Goal: Navigation & Orientation: Find specific page/section

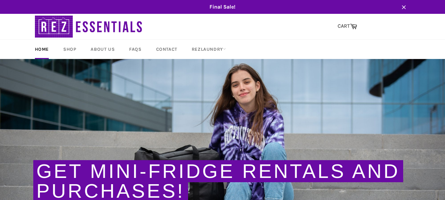
drag, startPoint x: 446, startPoint y: 26, endPoint x: 446, endPoint y: 12, distance: 13.8
click at [71, 47] on link "Shop" at bounding box center [70, 49] width 26 height 19
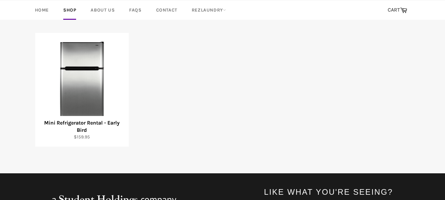
scroll to position [118, 0]
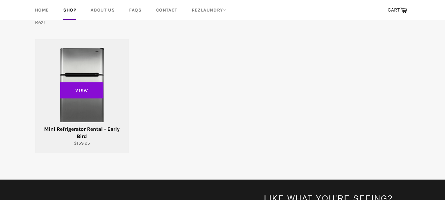
click at [75, 94] on span "View" at bounding box center [81, 90] width 43 height 16
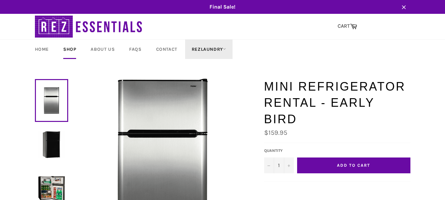
click at [213, 49] on link "RezLaundry" at bounding box center [208, 49] width 47 height 19
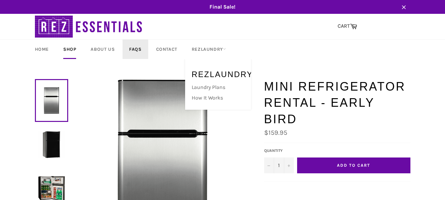
click at [133, 48] on link "FAQs" at bounding box center [135, 49] width 25 height 19
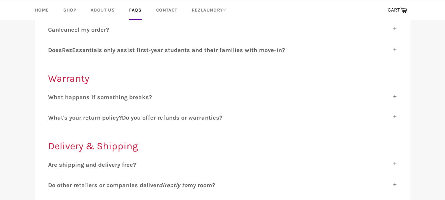
scroll to position [174, 0]
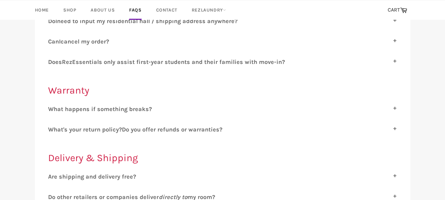
click at [394, 108] on label "W hat happens if something breaks?" at bounding box center [222, 108] width 349 height 7
click at [52, 108] on input "W hat happens if something breaks?" at bounding box center [50, 107] width 4 height 4
checkbox input "true"
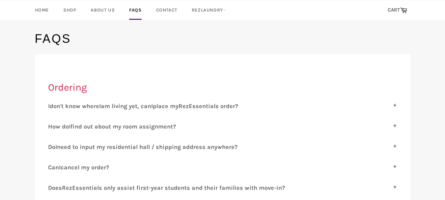
scroll to position [0, 0]
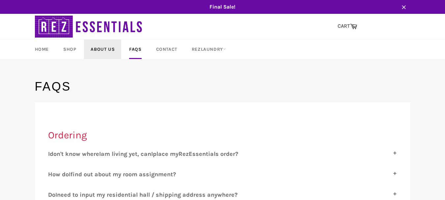
click at [102, 49] on link "About Us" at bounding box center [102, 49] width 37 height 19
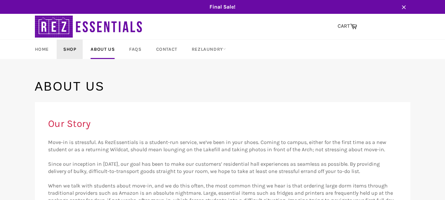
click at [71, 49] on link "Shop" at bounding box center [70, 49] width 26 height 19
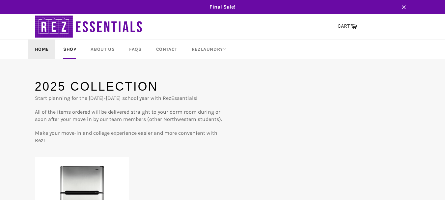
click at [44, 50] on link "Home" at bounding box center [41, 49] width 27 height 19
